Goal: Navigation & Orientation: Understand site structure

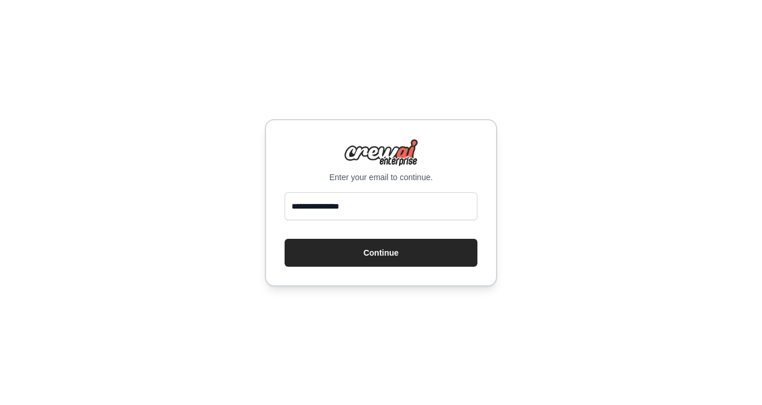
type input "**********"
click at [285, 239] on button "Continue" at bounding box center [381, 253] width 193 height 28
click at [382, 260] on button "Continue" at bounding box center [381, 253] width 193 height 28
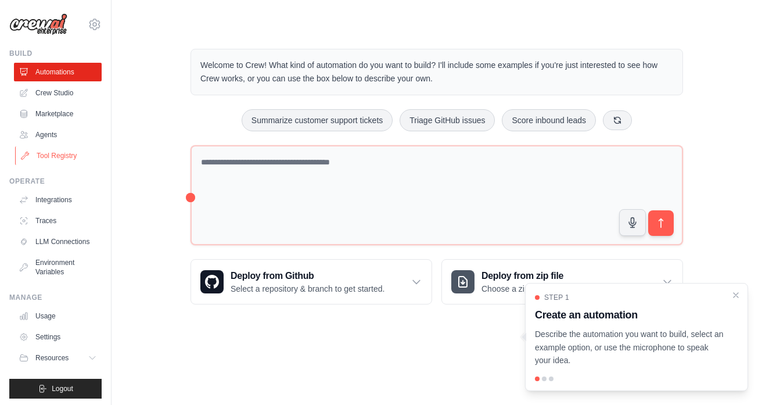
click at [71, 161] on link "Tool Registry" at bounding box center [59, 155] width 88 height 19
click at [45, 138] on link "Agents" at bounding box center [59, 134] width 88 height 19
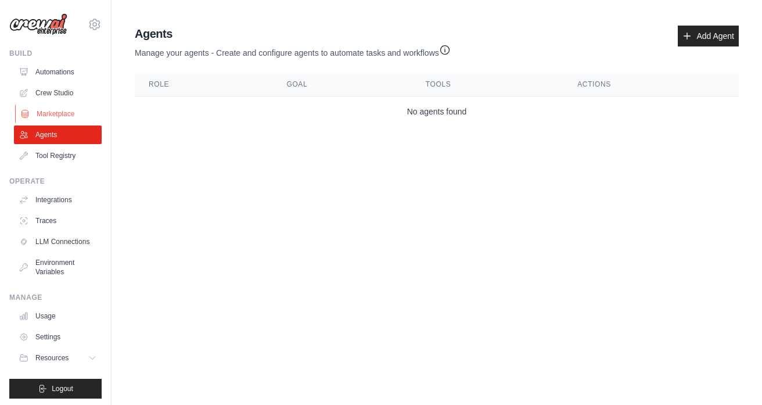
click at [52, 117] on link "Marketplace" at bounding box center [59, 114] width 88 height 19
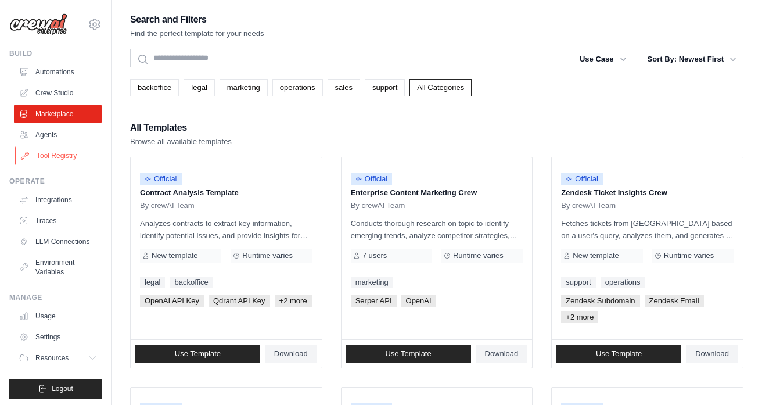
click at [55, 158] on link "Tool Registry" at bounding box center [59, 155] width 88 height 19
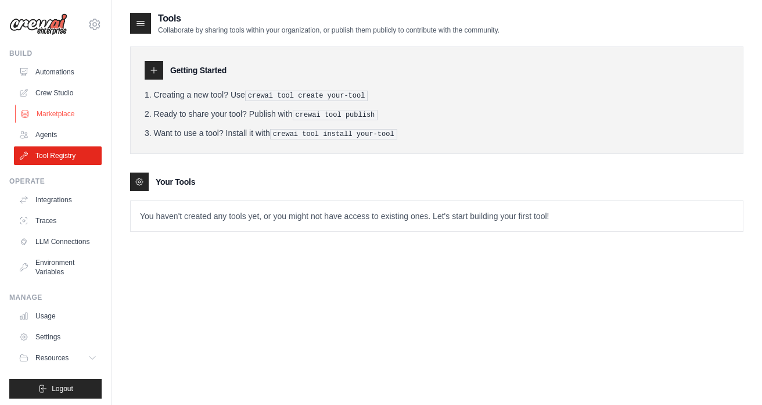
click at [52, 117] on link "Marketplace" at bounding box center [59, 114] width 88 height 19
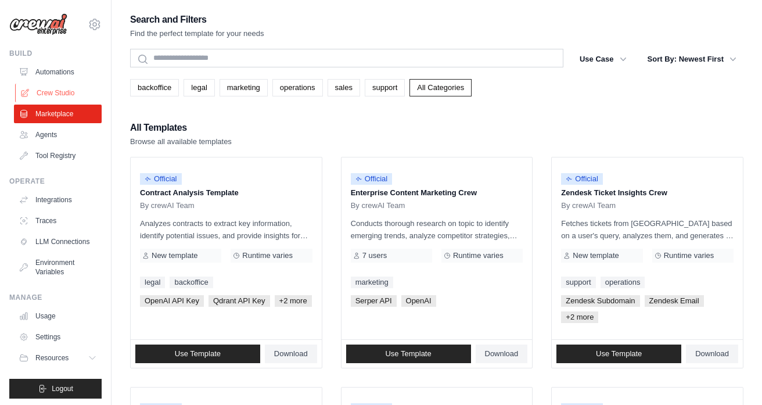
click at [52, 95] on link "Crew Studio" at bounding box center [59, 93] width 88 height 19
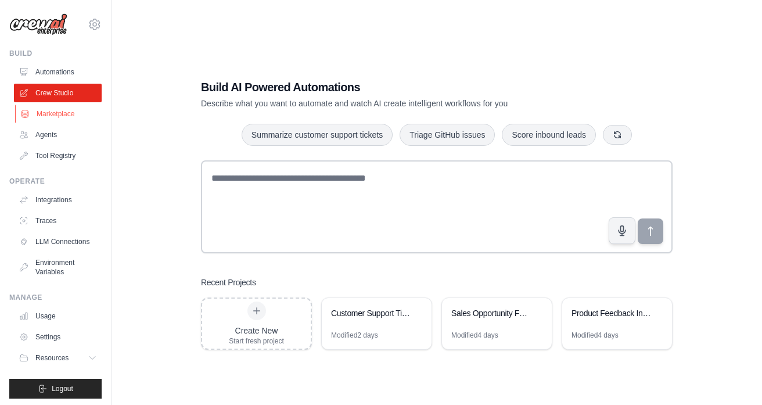
click at [58, 120] on link "Marketplace" at bounding box center [59, 114] width 88 height 19
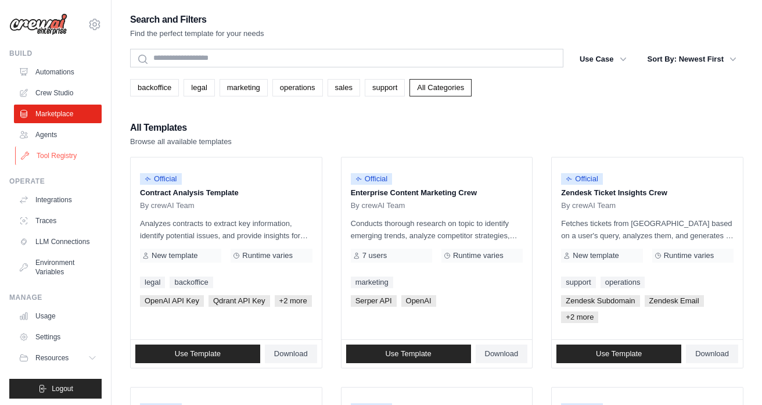
click at [49, 156] on link "Tool Registry" at bounding box center [59, 155] width 88 height 19
